Goal: Find specific page/section: Find specific page/section

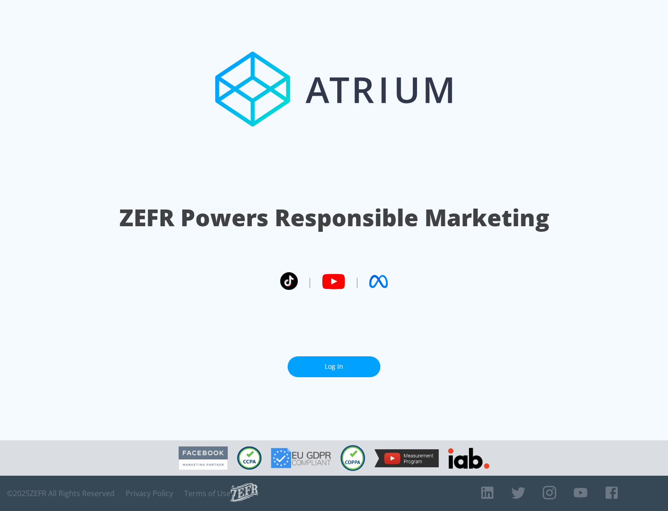
click at [334, 366] on link "Log In" at bounding box center [334, 366] width 93 height 21
